Goal: Communication & Community: Answer question/provide support

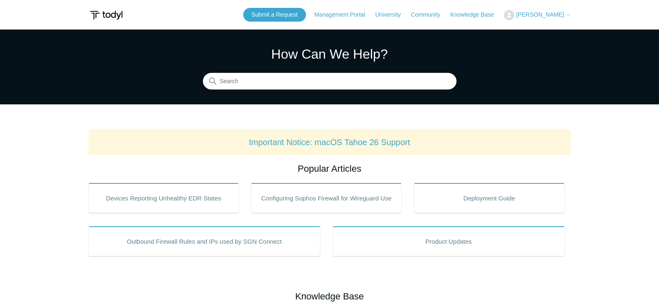
click at [546, 13] on span "[PERSON_NAME]" at bounding box center [540, 14] width 48 height 7
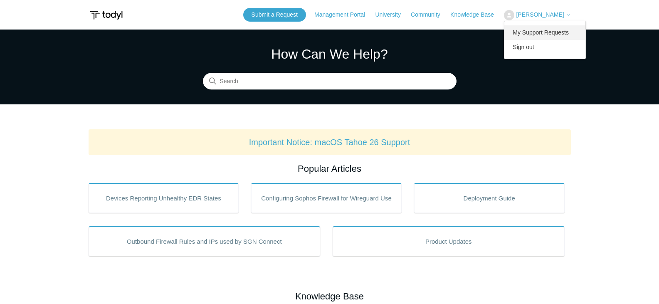
click at [544, 37] on link "My Support Requests" at bounding box center [544, 32] width 81 height 15
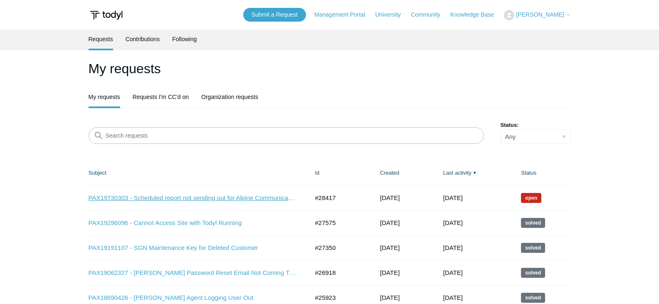
click at [198, 199] on link "PAX19730303 - Scheduled report not sending out for Alpine Communications - SOC" at bounding box center [193, 198] width 208 height 10
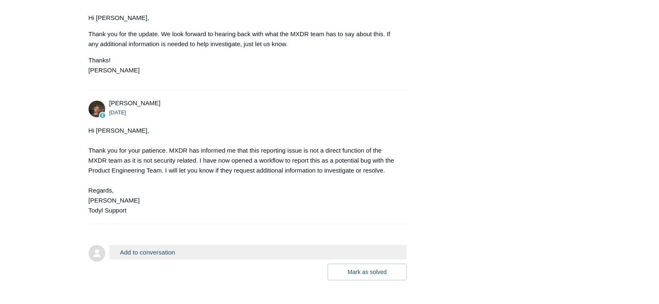
scroll to position [541, 0]
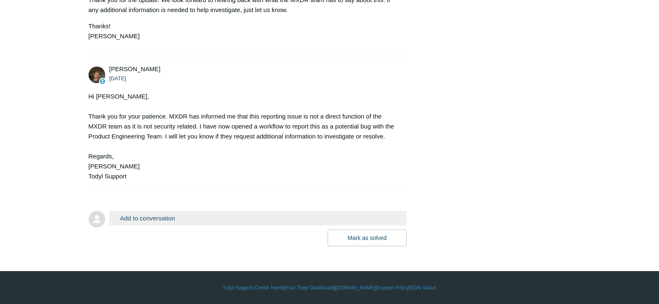
click at [236, 225] on div "Add to conversation CC Add emails Drag files here or click to add a file Mark a…" at bounding box center [258, 228] width 298 height 35
click at [237, 220] on button "Add to conversation" at bounding box center [258, 218] width 298 height 15
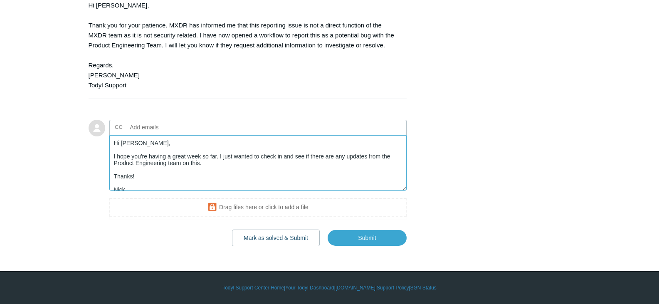
scroll to position [625, 0]
type textarea "Hi Andy, I hope you're having a great week so far. I just wanted to check in an…"
click at [354, 238] on input "Submit" at bounding box center [366, 237] width 79 height 17
